Goal: Task Accomplishment & Management: Use online tool/utility

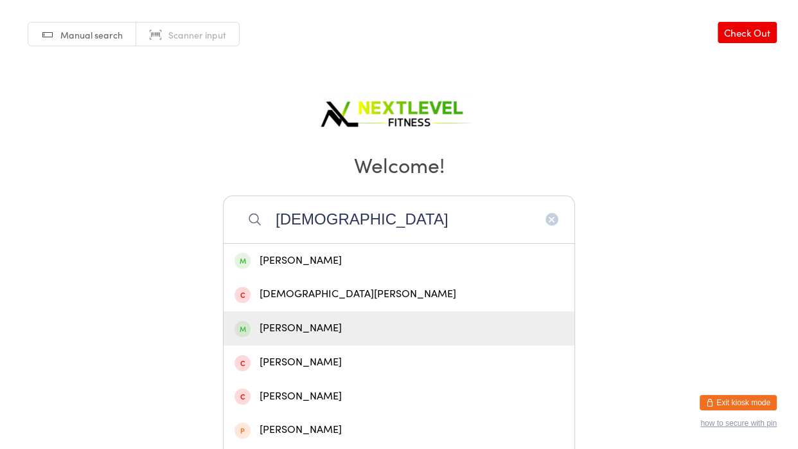
type input "[DEMOGRAPHIC_DATA]"
click at [272, 329] on div "[PERSON_NAME]" at bounding box center [399, 327] width 329 height 17
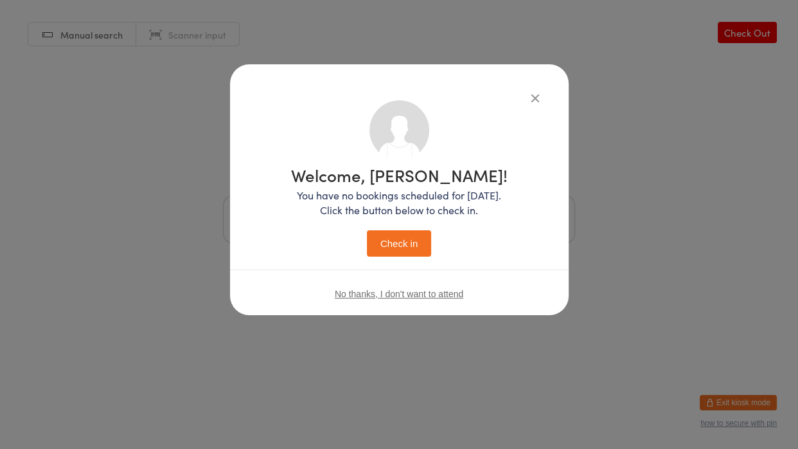
click at [423, 238] on button "Check in" at bounding box center [399, 243] width 64 height 26
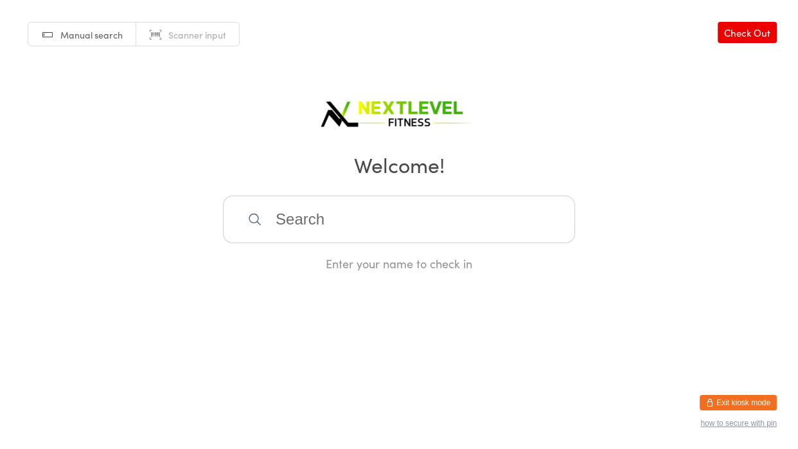
click at [423, 238] on input "search" at bounding box center [399, 219] width 352 height 48
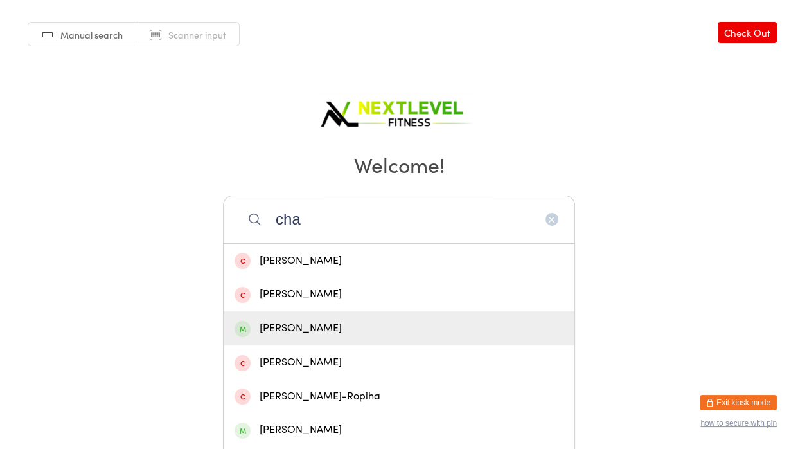
type input "cha"
click at [381, 326] on div "[PERSON_NAME]" at bounding box center [399, 327] width 329 height 17
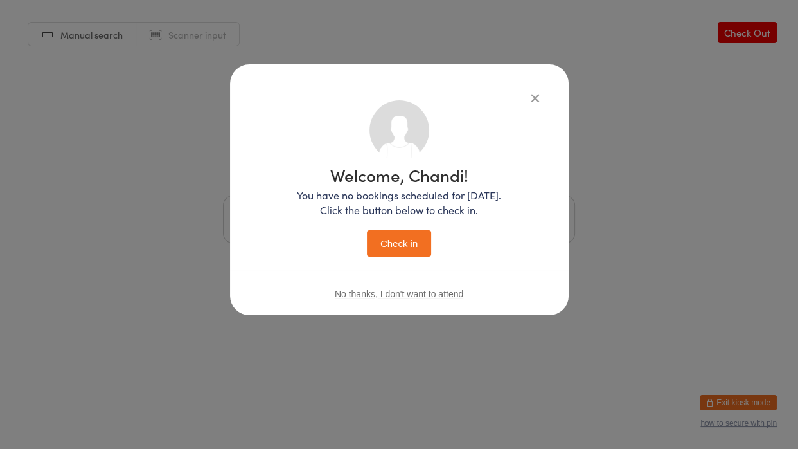
click at [367, 230] on button "Check in" at bounding box center [399, 243] width 64 height 26
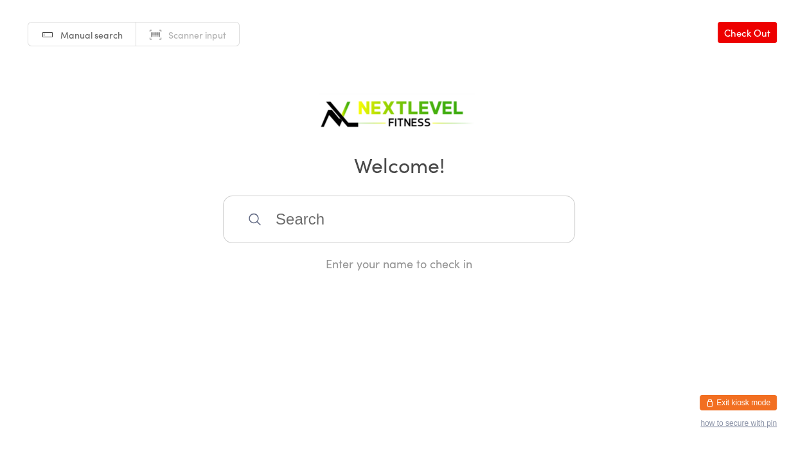
click at [391, 240] on input "search" at bounding box center [399, 219] width 352 height 48
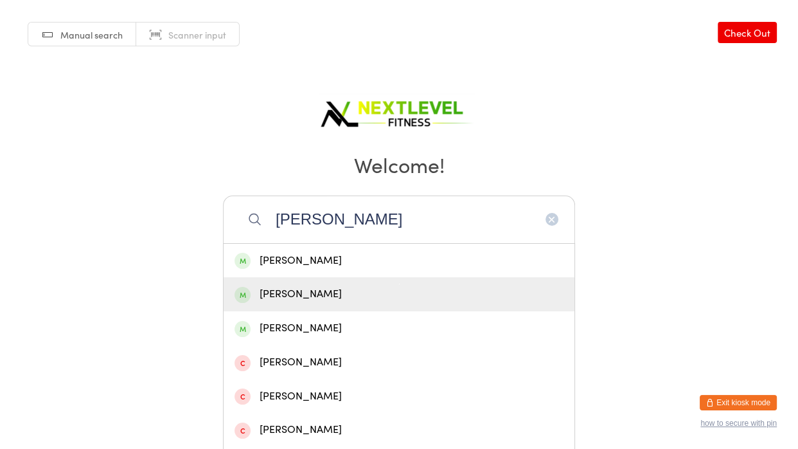
type input "[PERSON_NAME]"
click at [310, 299] on div "[PERSON_NAME]" at bounding box center [399, 293] width 329 height 17
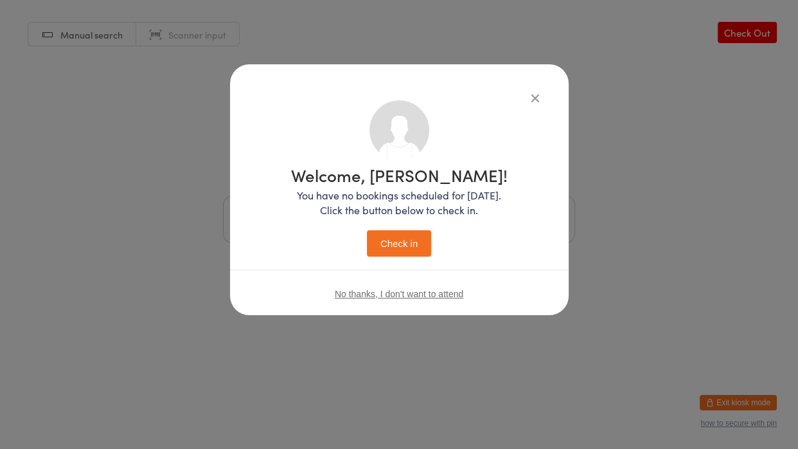
click at [421, 243] on button "Check in" at bounding box center [399, 243] width 64 height 26
